Goal: Transaction & Acquisition: Download file/media

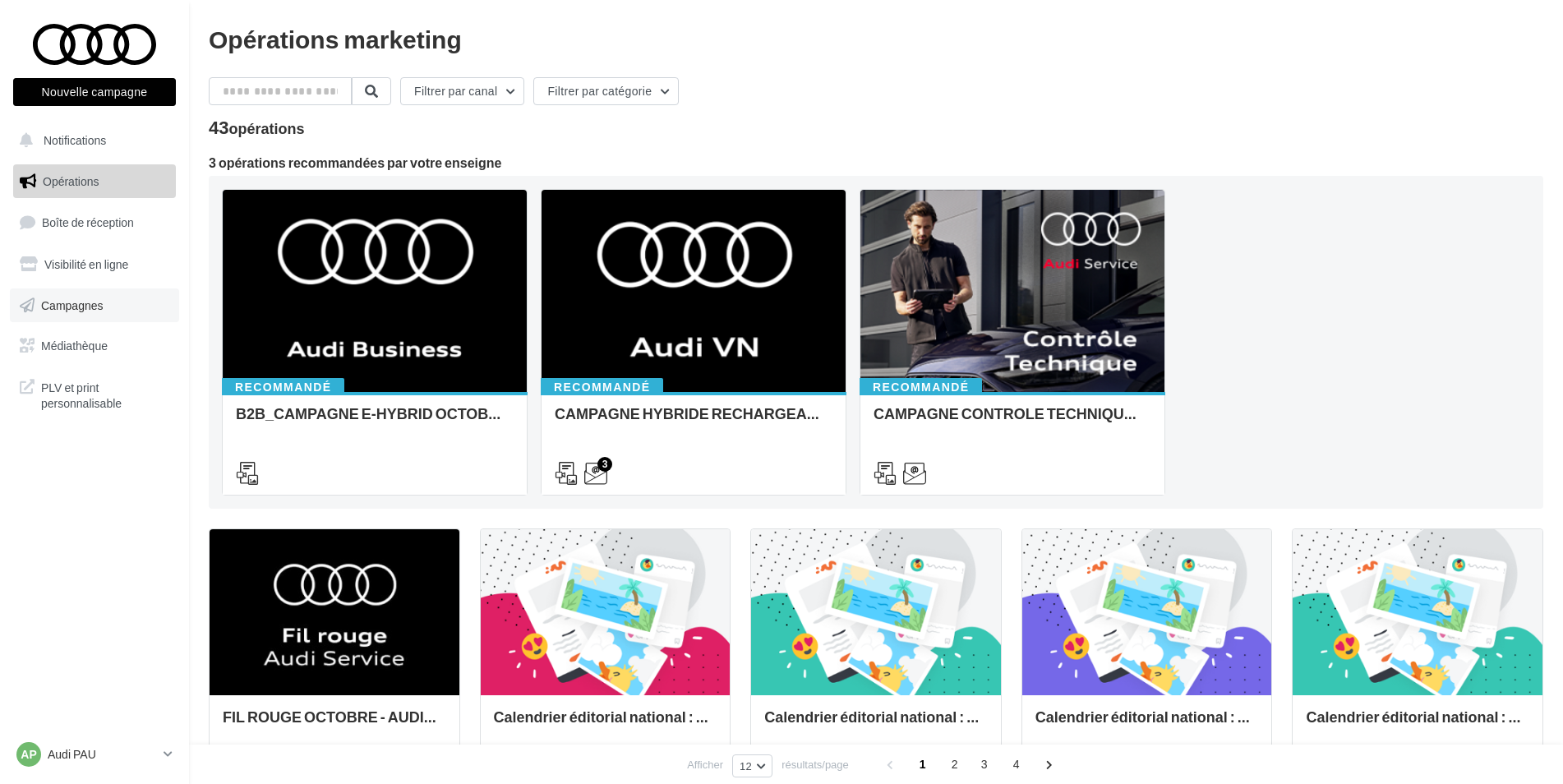
drag, startPoint x: 0, startPoint y: 0, endPoint x: 81, endPoint y: 306, distance: 316.5
click at [81, 306] on span "Campagnes" at bounding box center [72, 304] width 63 height 14
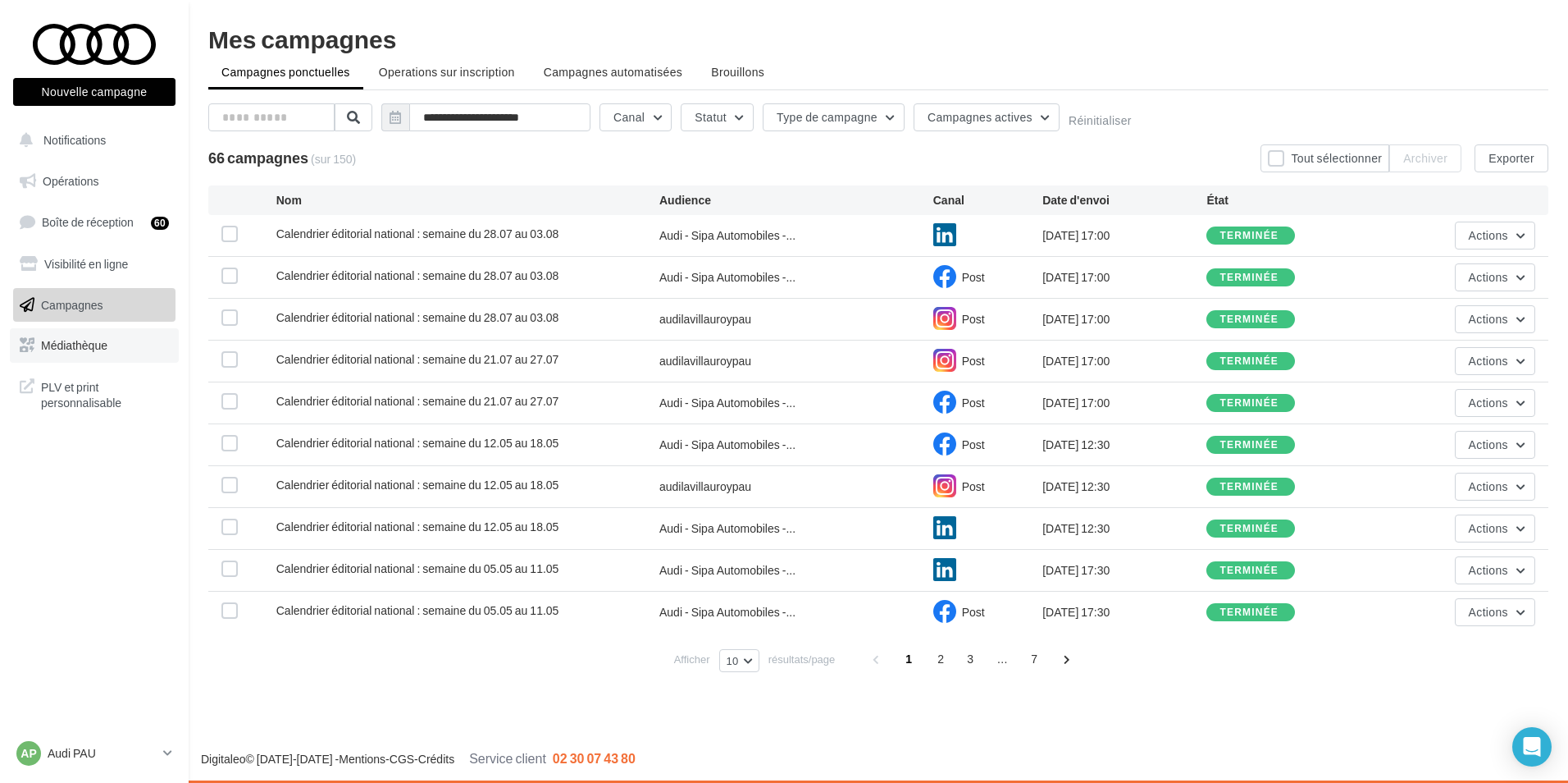
click at [90, 339] on span "Médiathèque" at bounding box center [73, 346] width 66 height 14
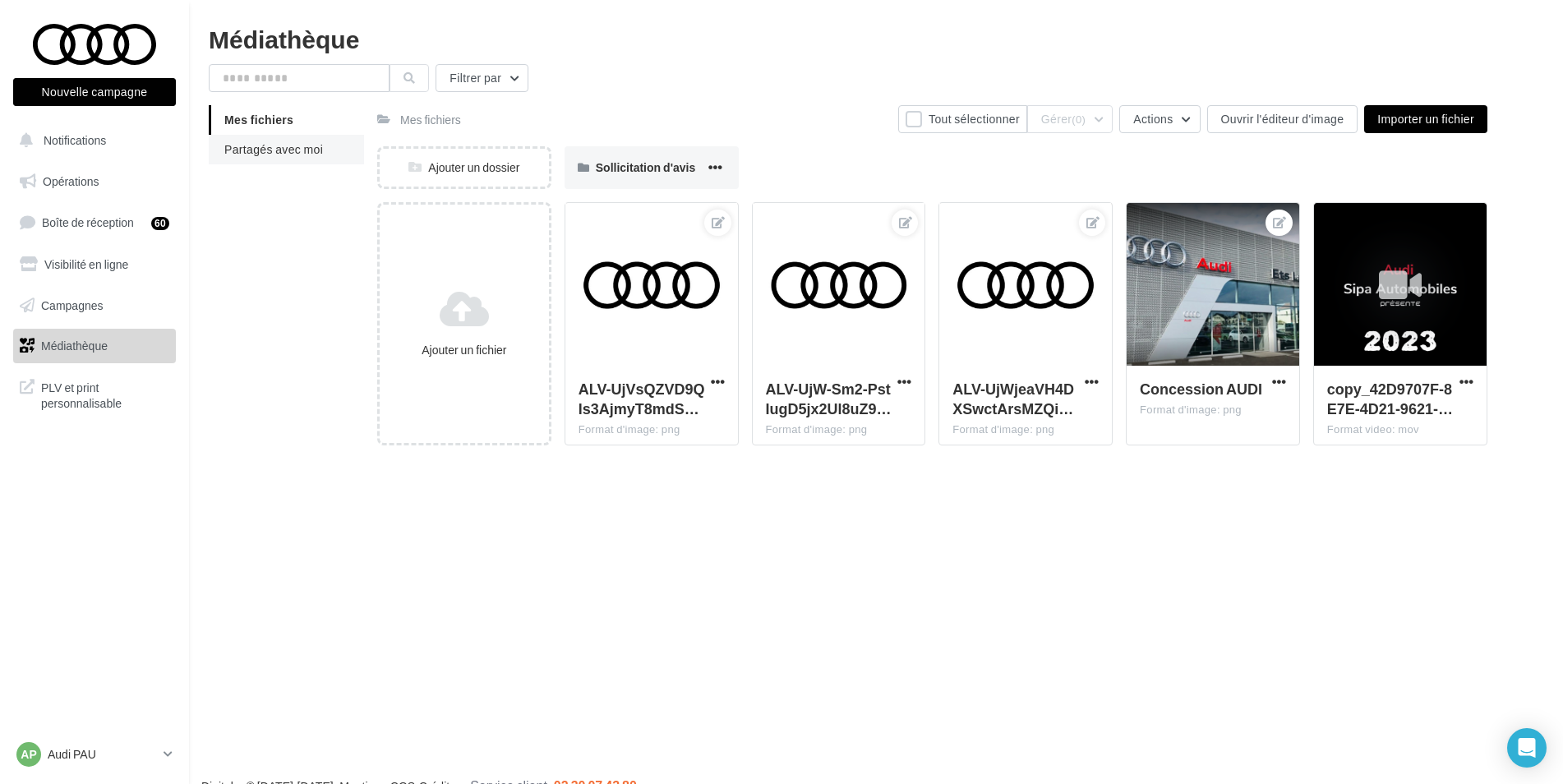
click at [279, 153] on span "Partagés avec moi" at bounding box center [273, 150] width 98 height 14
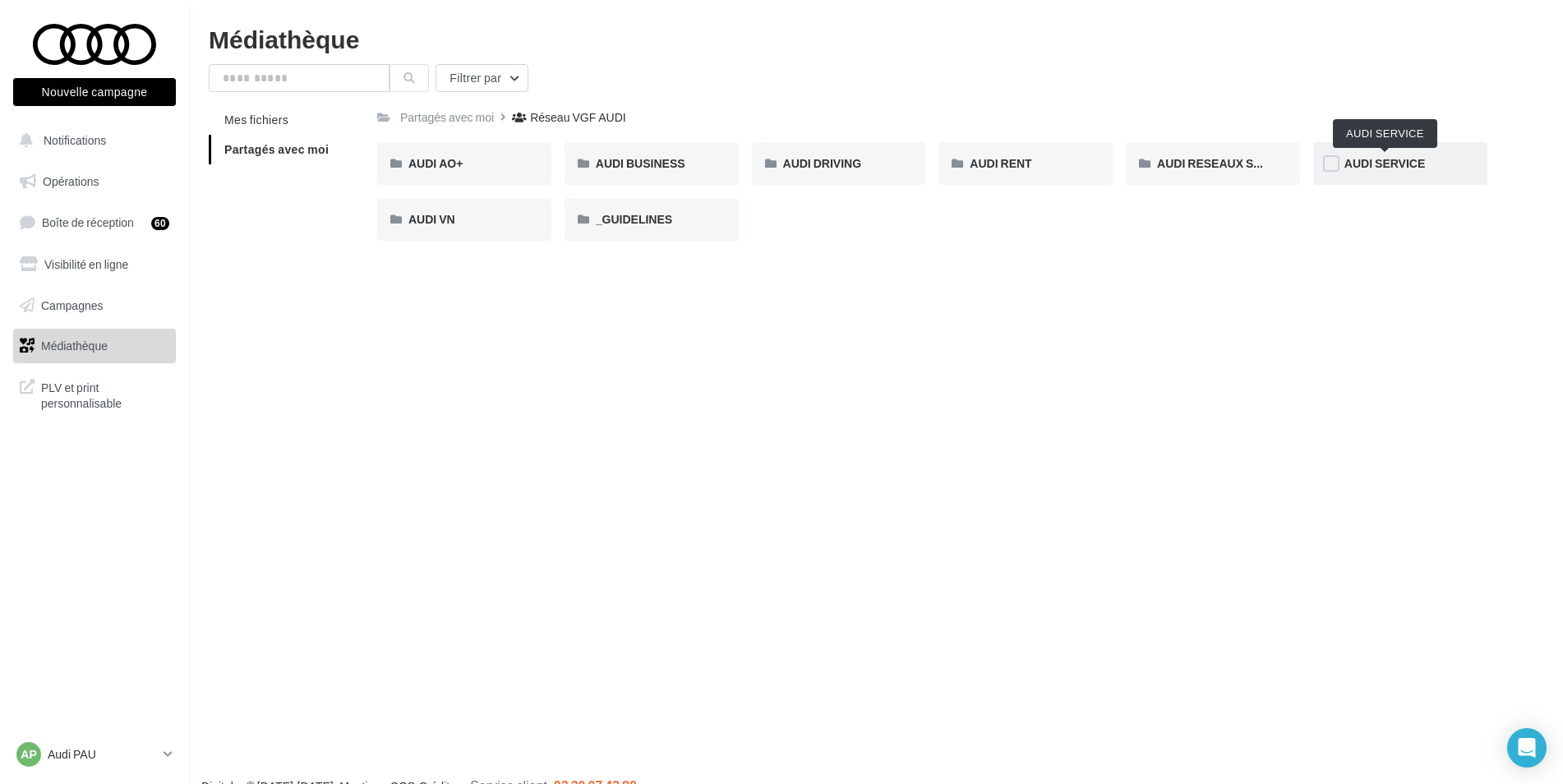
click at [1417, 158] on span "AUDI SERVICE" at bounding box center [1384, 163] width 81 height 14
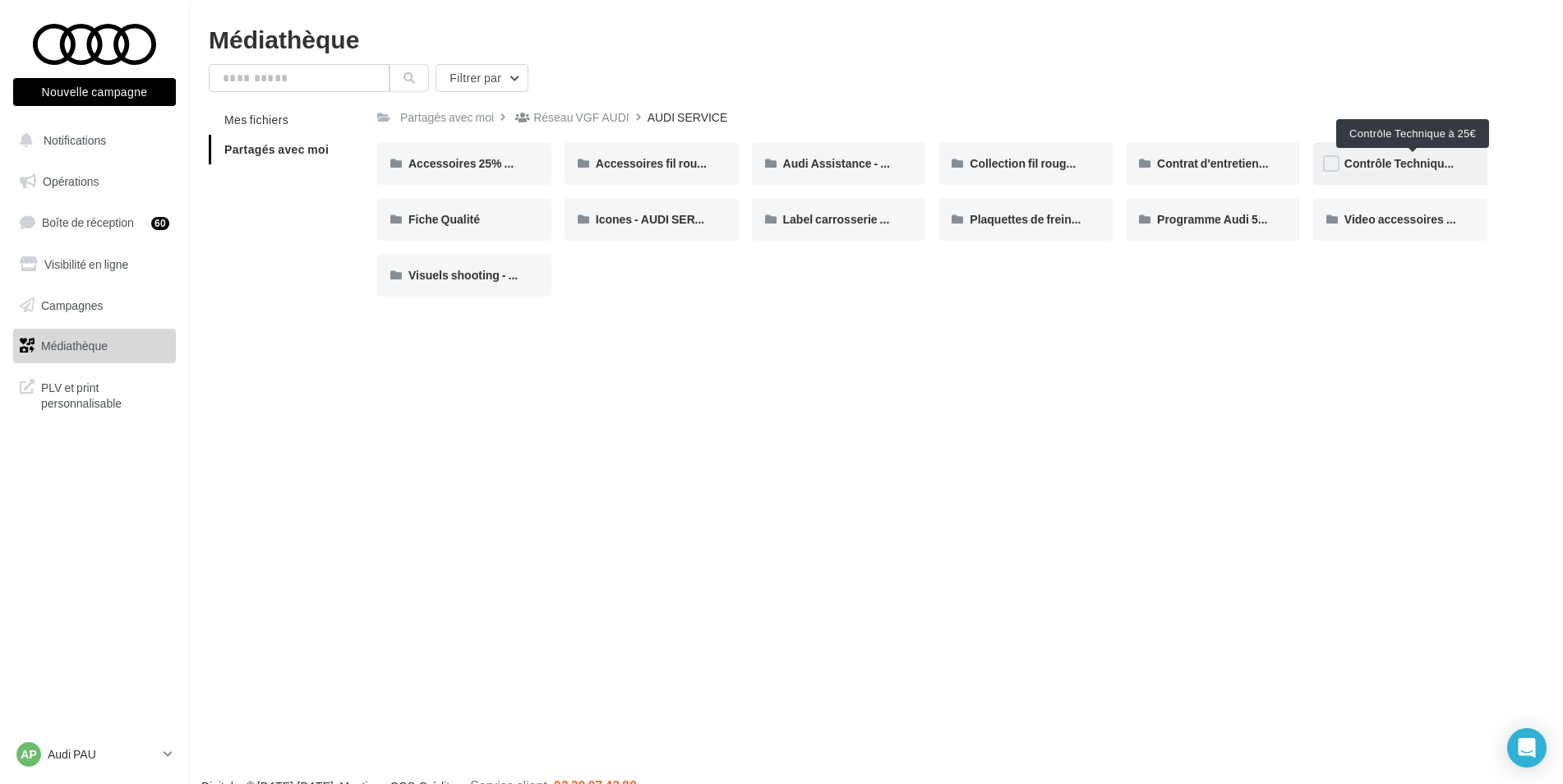
click at [1441, 165] on span "Contrôle Technique à 25€" at bounding box center [1413, 163] width 137 height 14
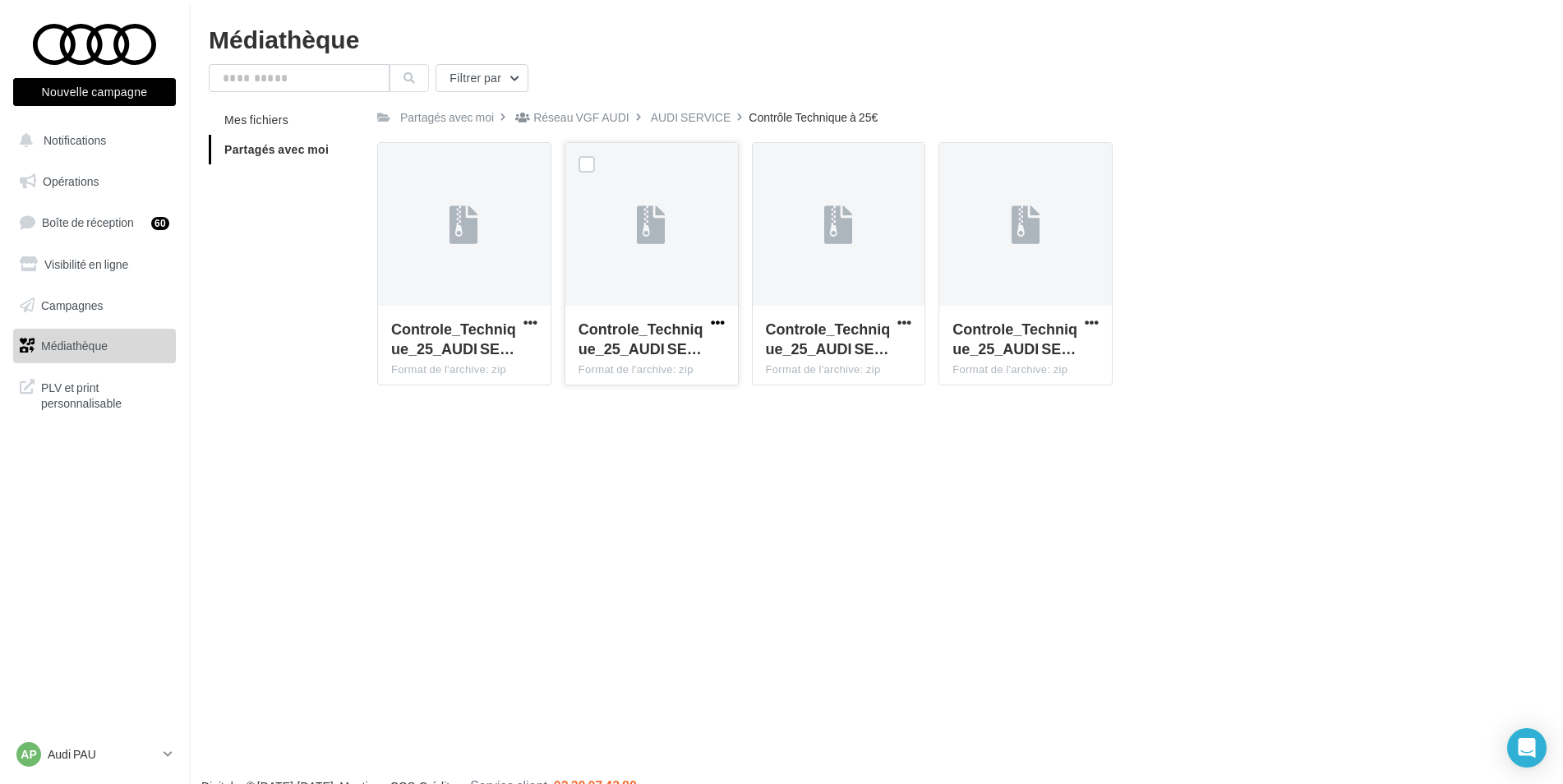
click at [712, 321] on span "button" at bounding box center [718, 323] width 14 height 14
click at [693, 345] on button "Télécharger" at bounding box center [646, 355] width 165 height 42
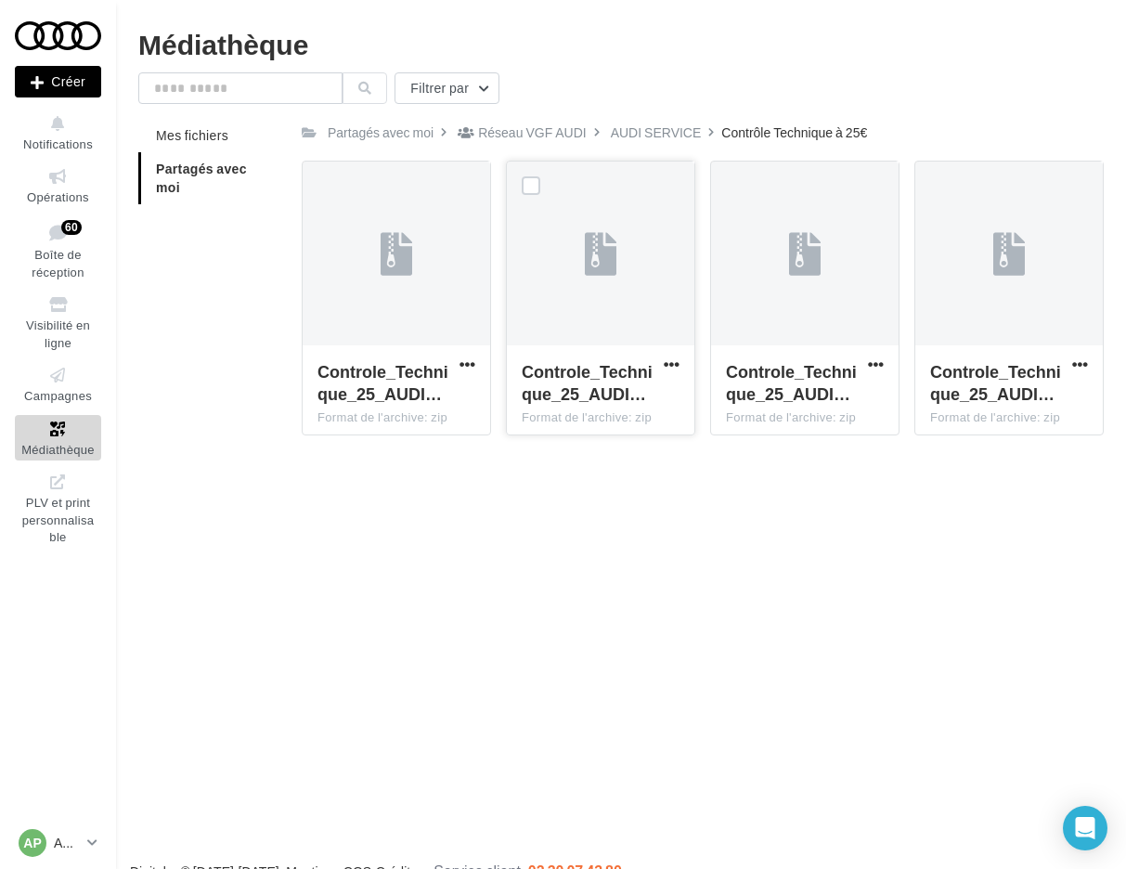
drag, startPoint x: 554, startPoint y: 34, endPoint x: 396, endPoint y: 8, distance: 160.0
click at [553, 34] on div "Médiathèque" at bounding box center [621, 44] width 966 height 28
